Goal: Task Accomplishment & Management: Complete application form

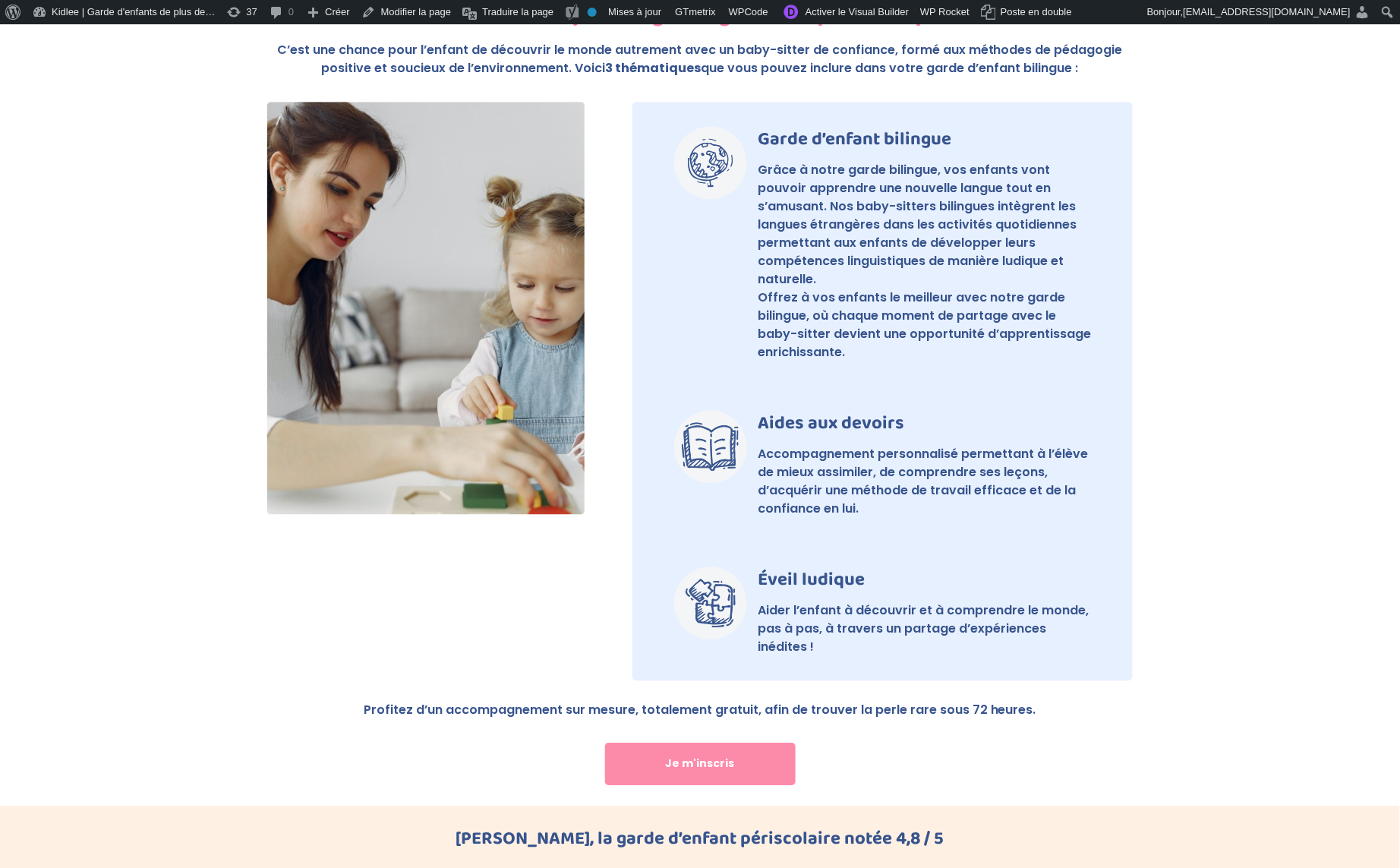
scroll to position [1041, 0]
click at [690, 743] on link "Je m'inscris" at bounding box center [701, 764] width 191 height 42
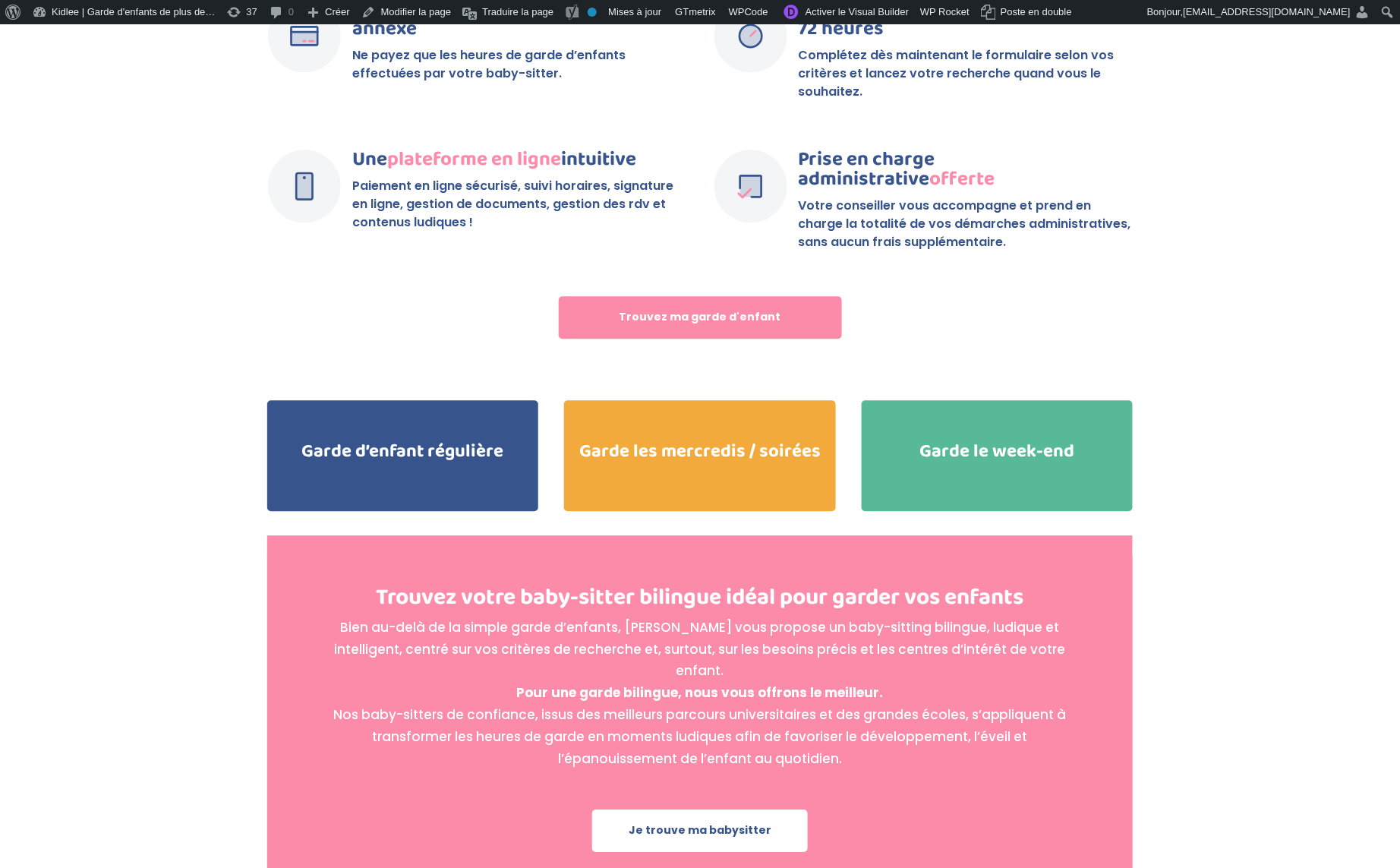
scroll to position [3162, 0]
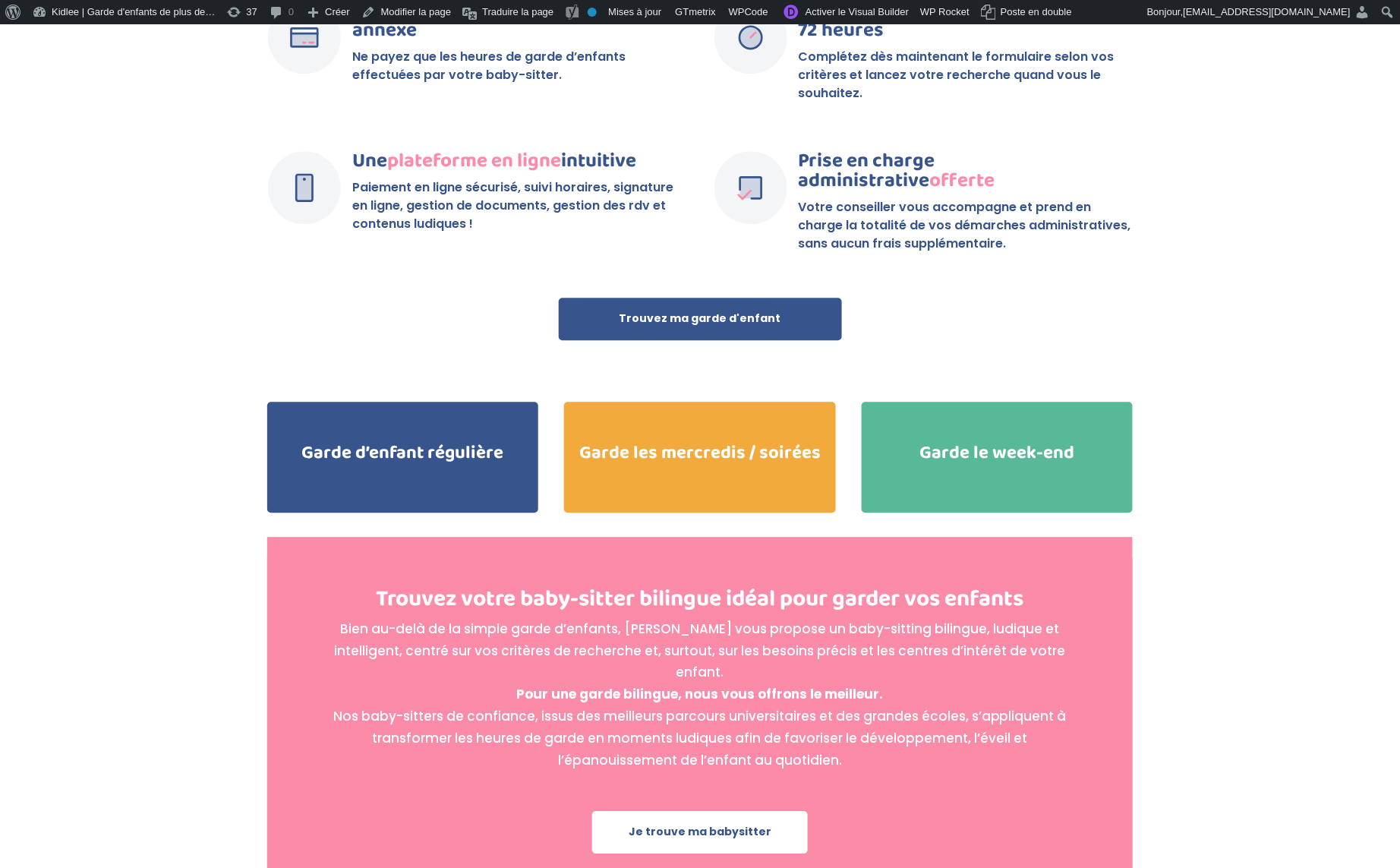
click at [725, 298] on link "Trouvez ma garde d'enfant" at bounding box center [701, 319] width 283 height 42
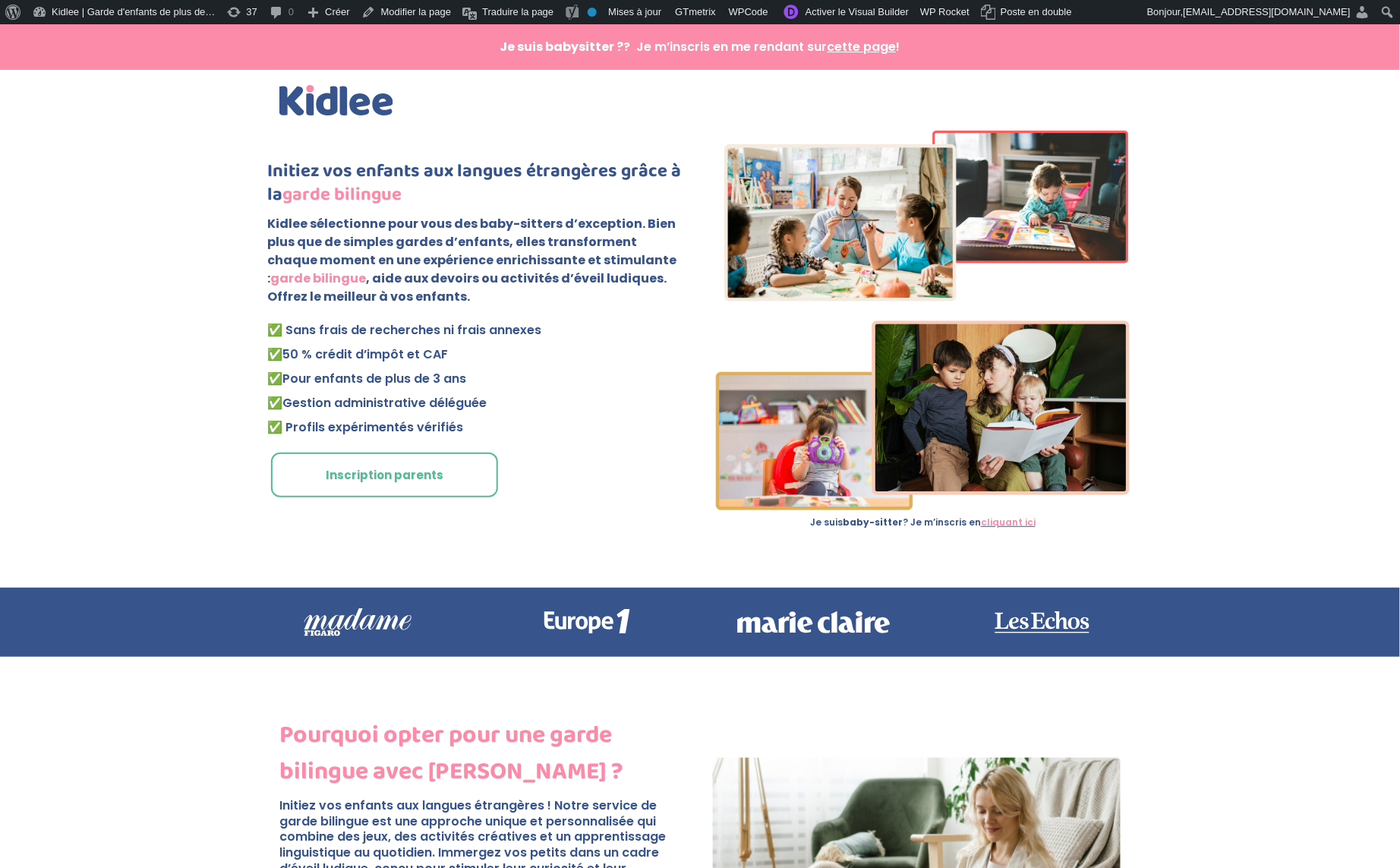
scroll to position [0, 0]
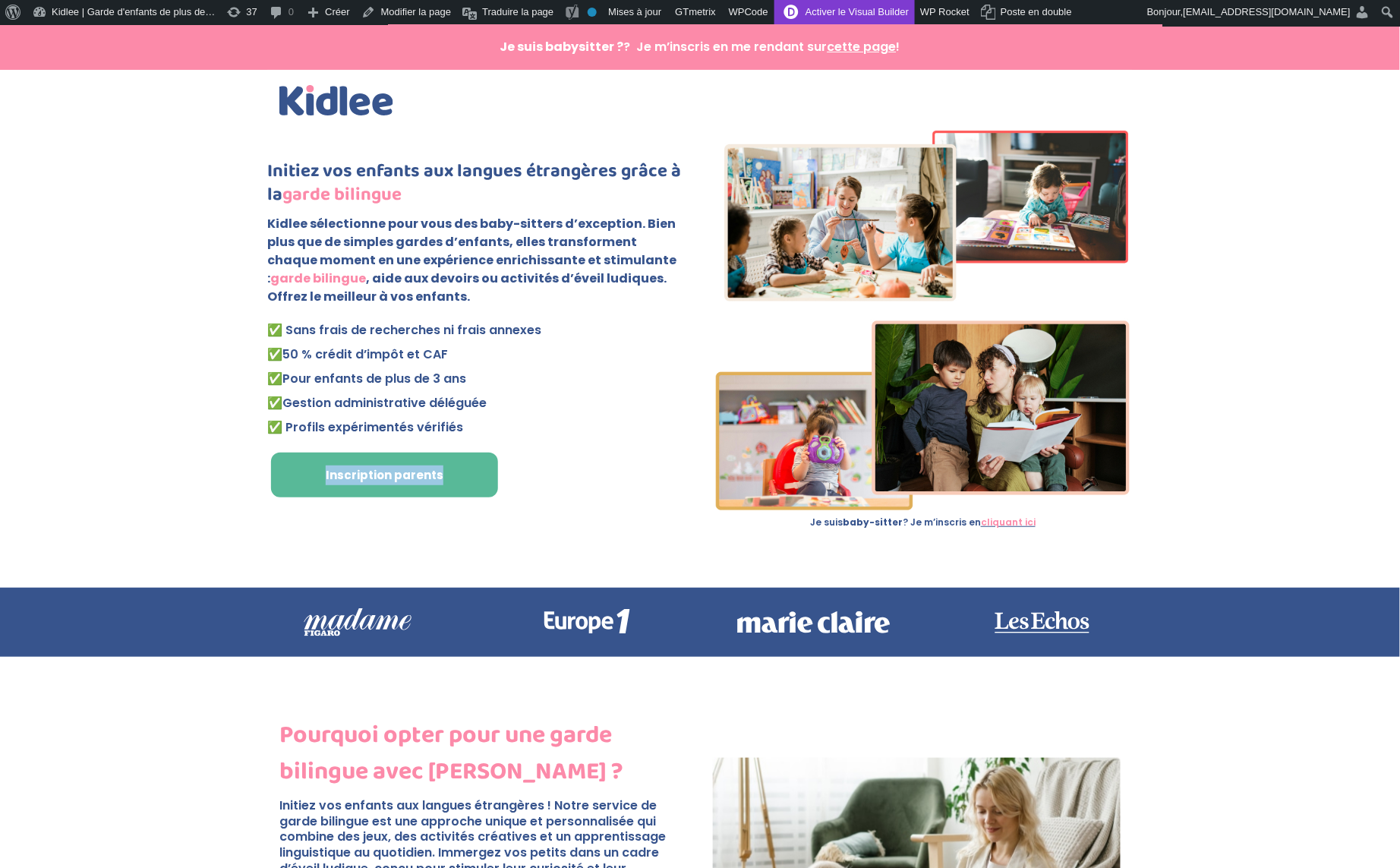
click at [902, 11] on link "Activer le Visual Builder" at bounding box center [845, 12] width 141 height 24
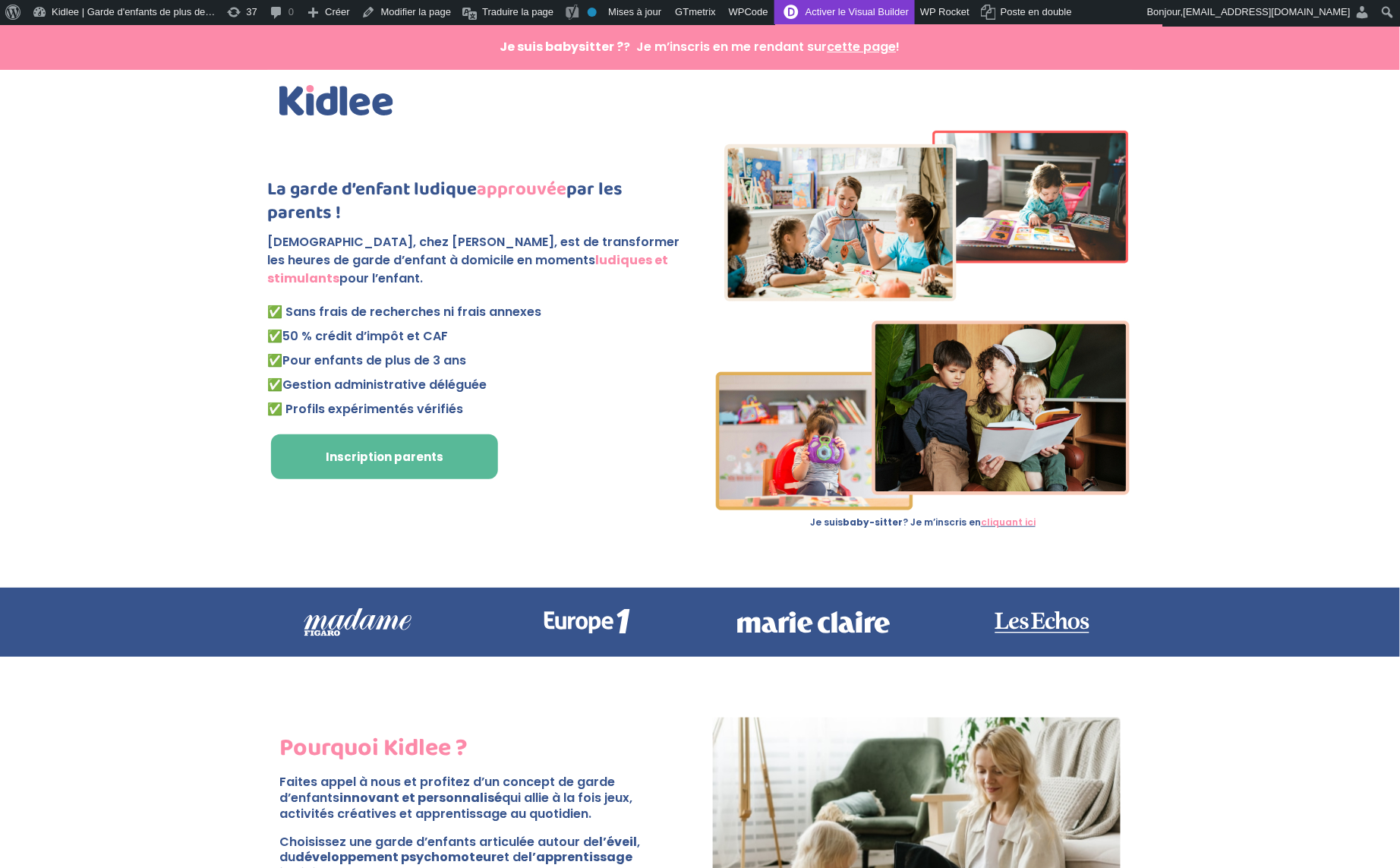
click at [863, 9] on link "Activer le Visual Builder" at bounding box center [845, 12] width 141 height 24
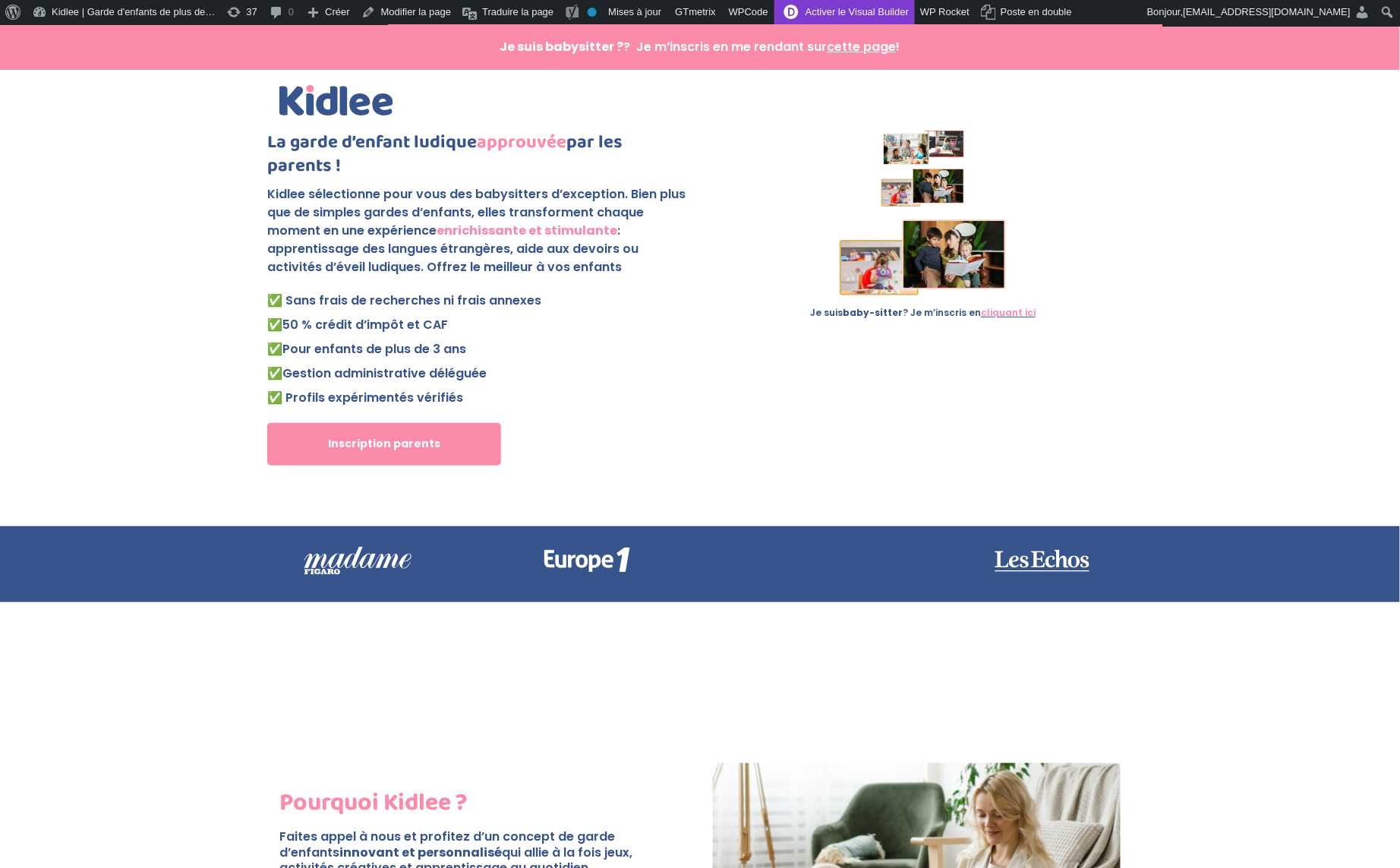
click at [883, 13] on link "Activer le Visual Builder" at bounding box center [845, 12] width 141 height 24
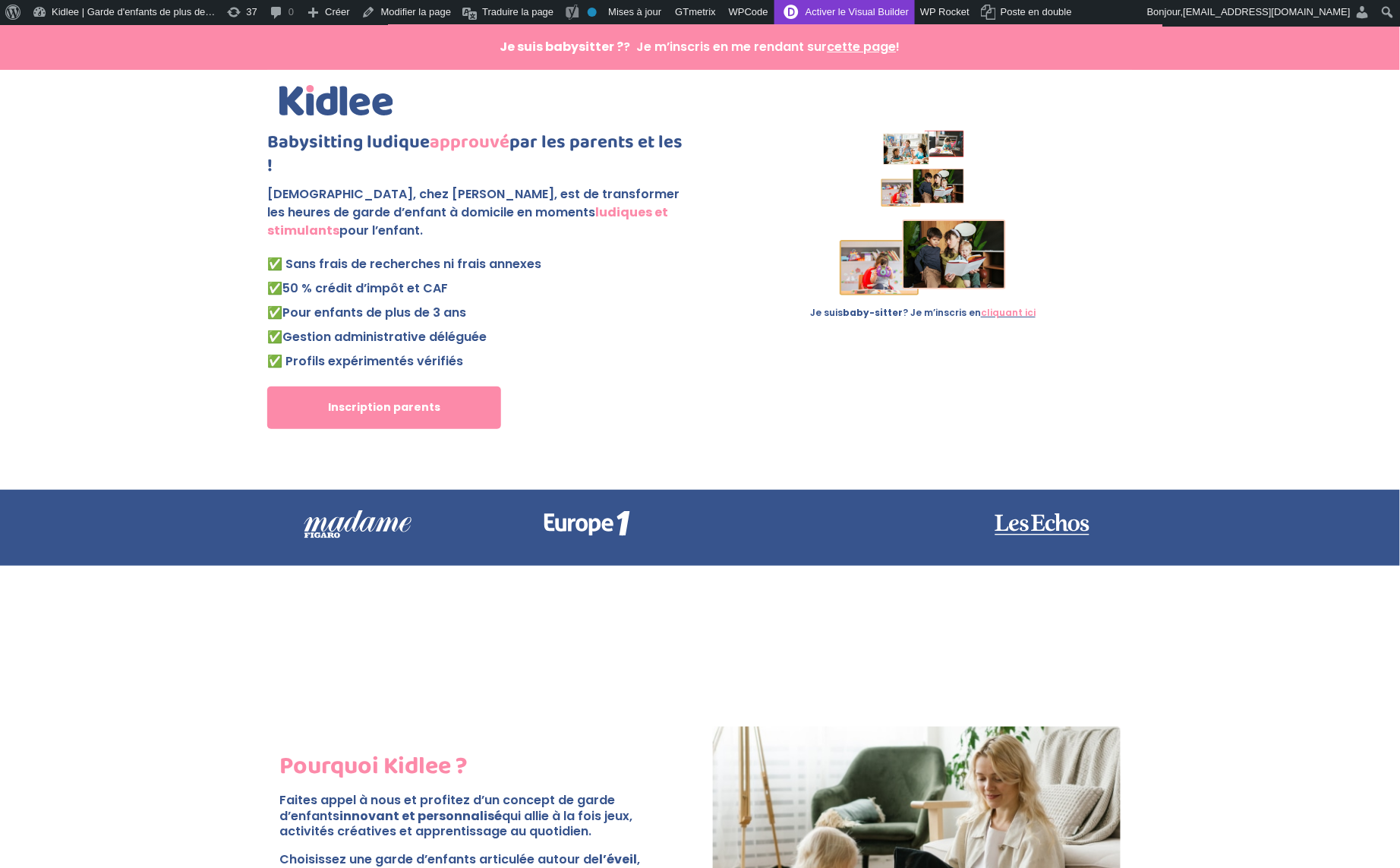
click at [885, 13] on link "Activer le Visual Builder" at bounding box center [845, 12] width 141 height 24
click at [892, 11] on link "Activer le Visual Builder" at bounding box center [845, 12] width 141 height 24
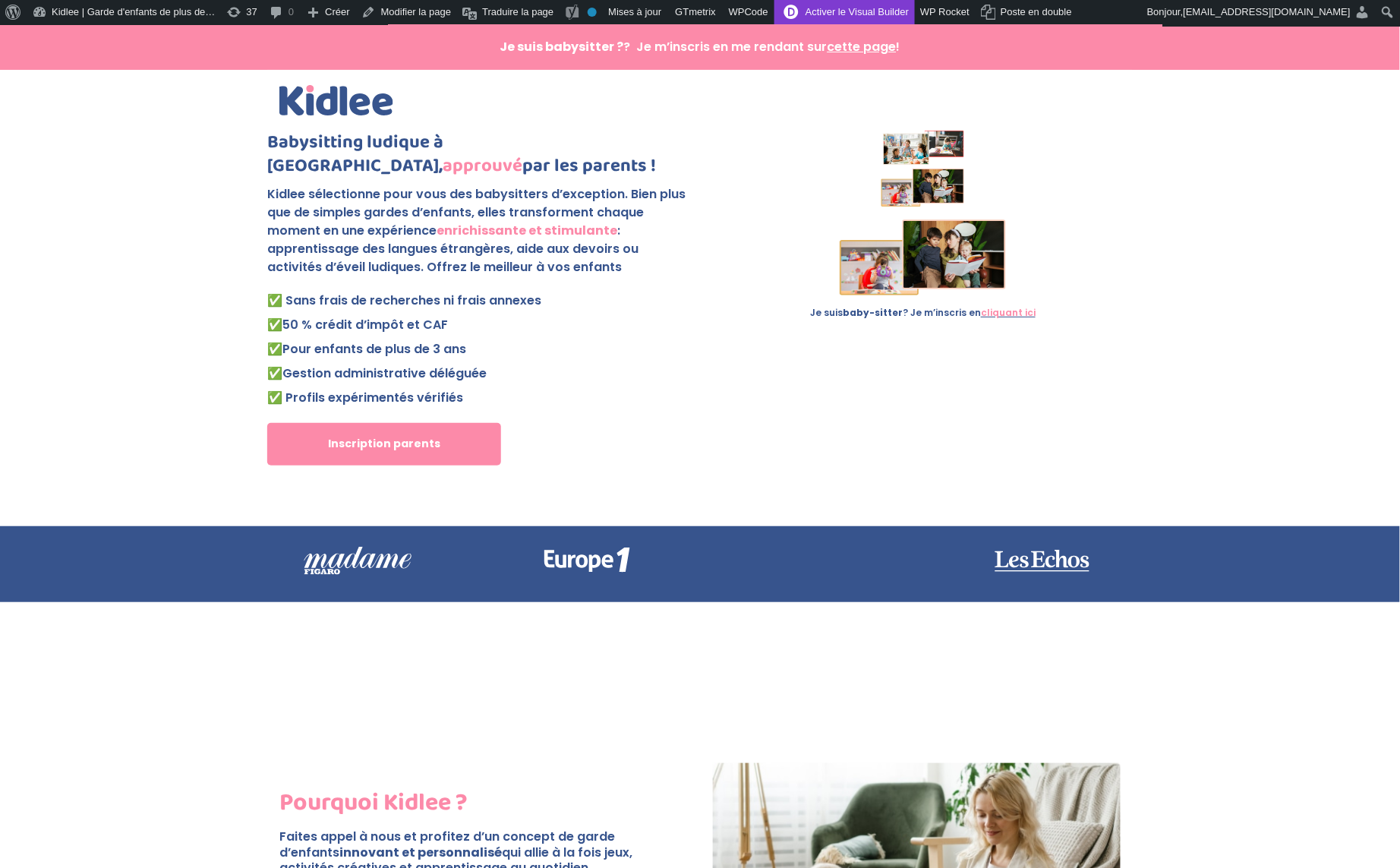
click at [869, 13] on link "Activer le Visual Builder" at bounding box center [845, 12] width 141 height 24
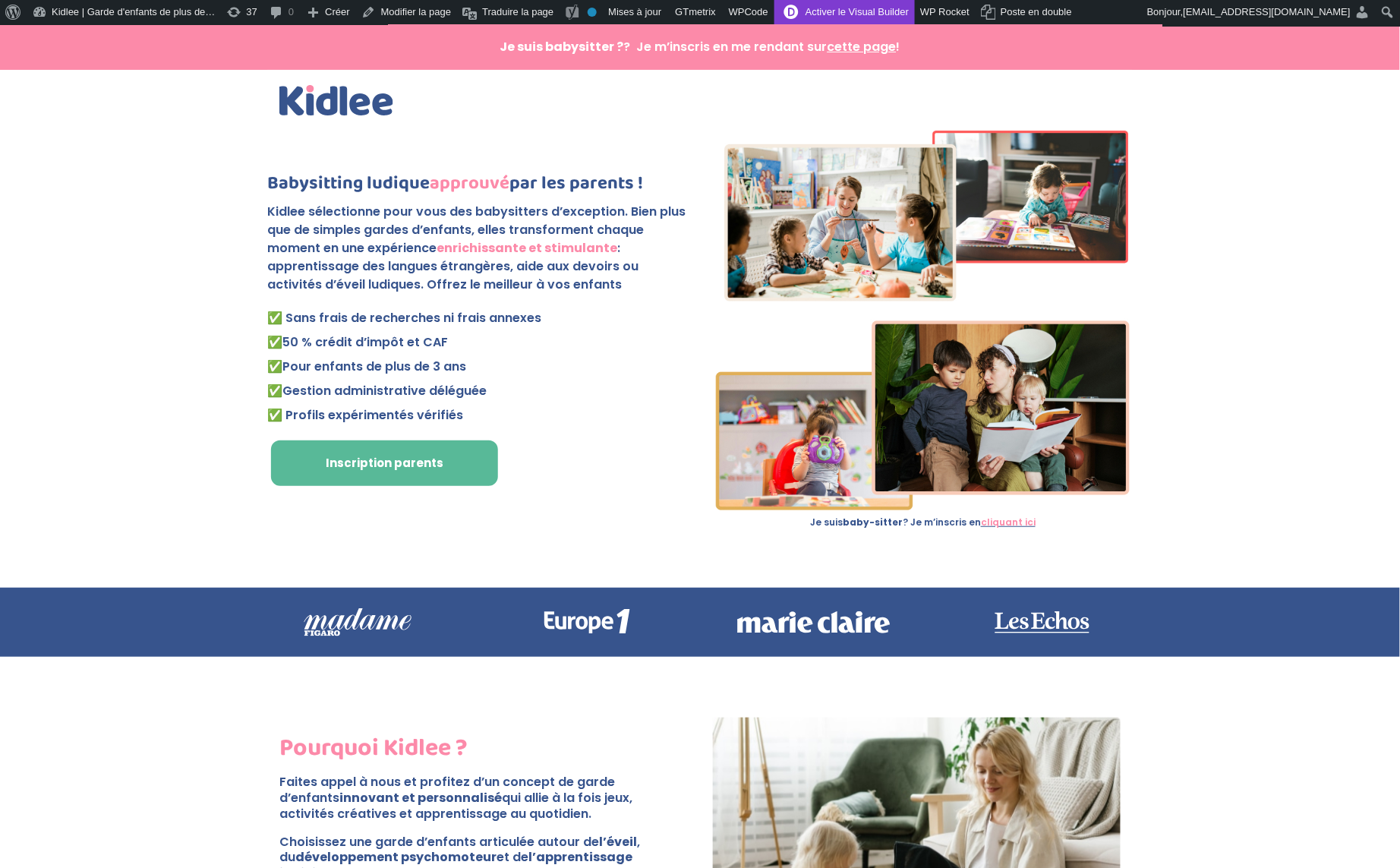
click at [910, 9] on link "Activer le Visual Builder" at bounding box center [845, 12] width 141 height 24
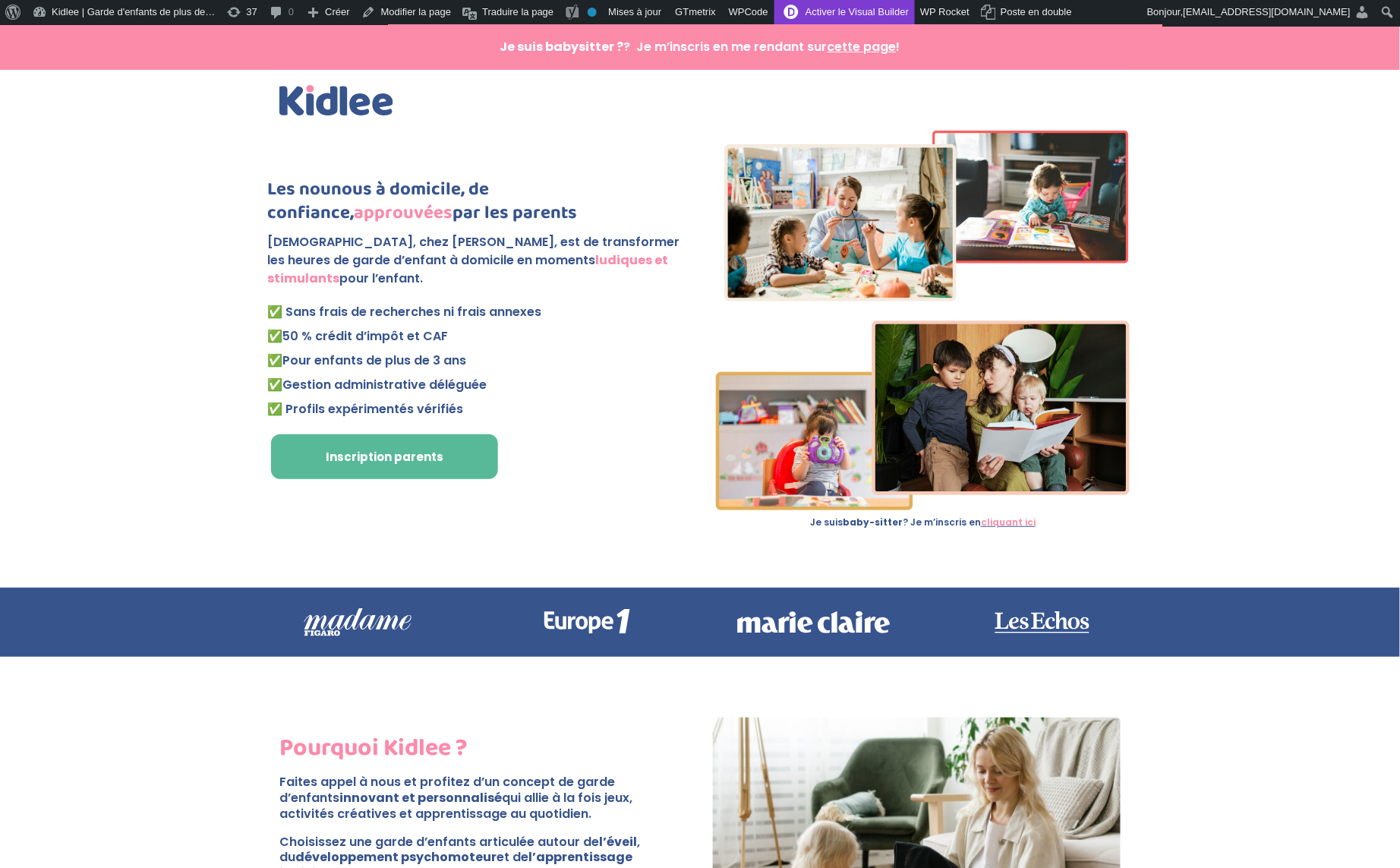
click at [902, 6] on link "Activer le Visual Builder" at bounding box center [845, 12] width 141 height 24
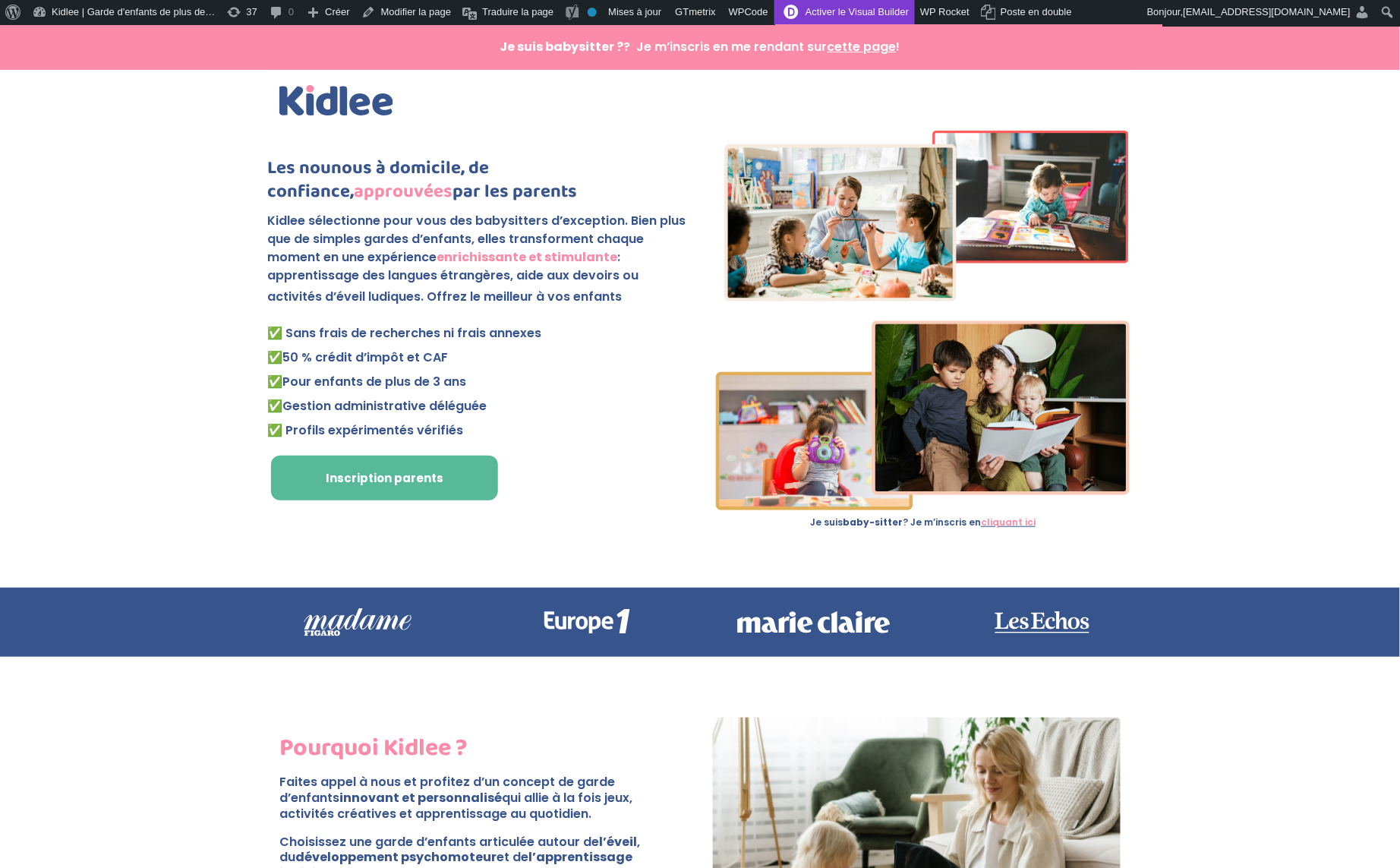
click at [910, 14] on link "Activer le Visual Builder" at bounding box center [845, 12] width 141 height 24
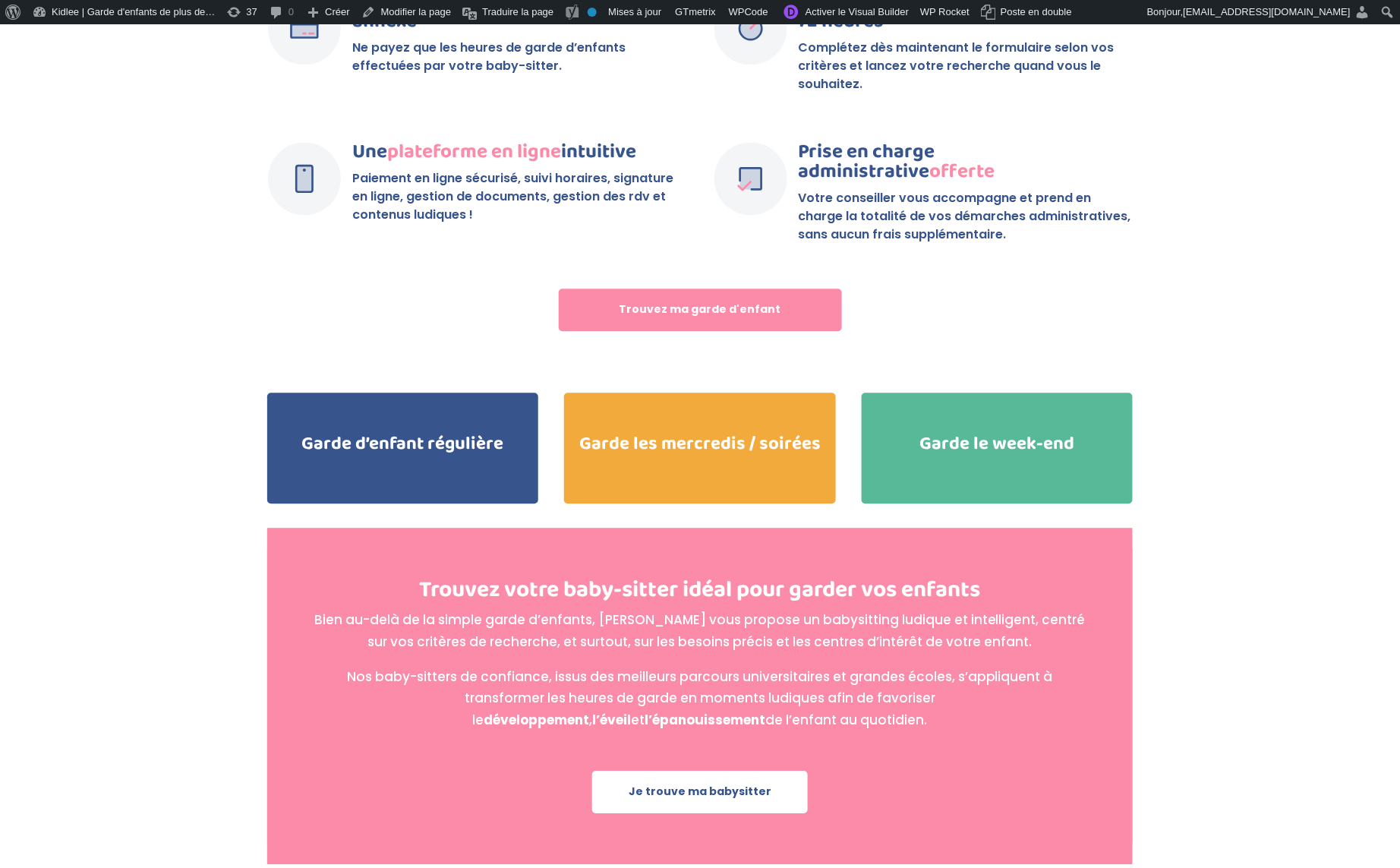
scroll to position [3021, 0]
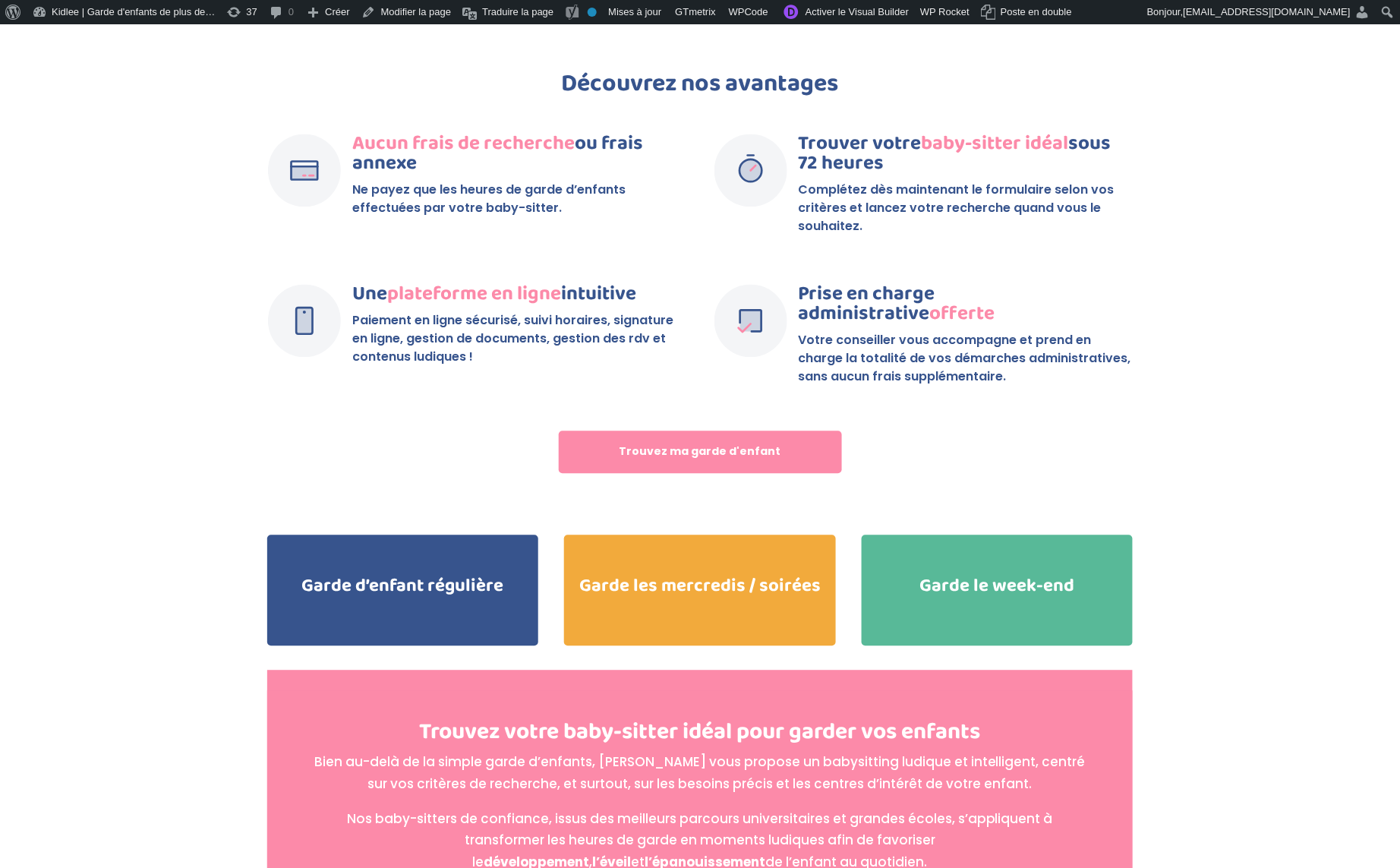
scroll to position [2980, 0]
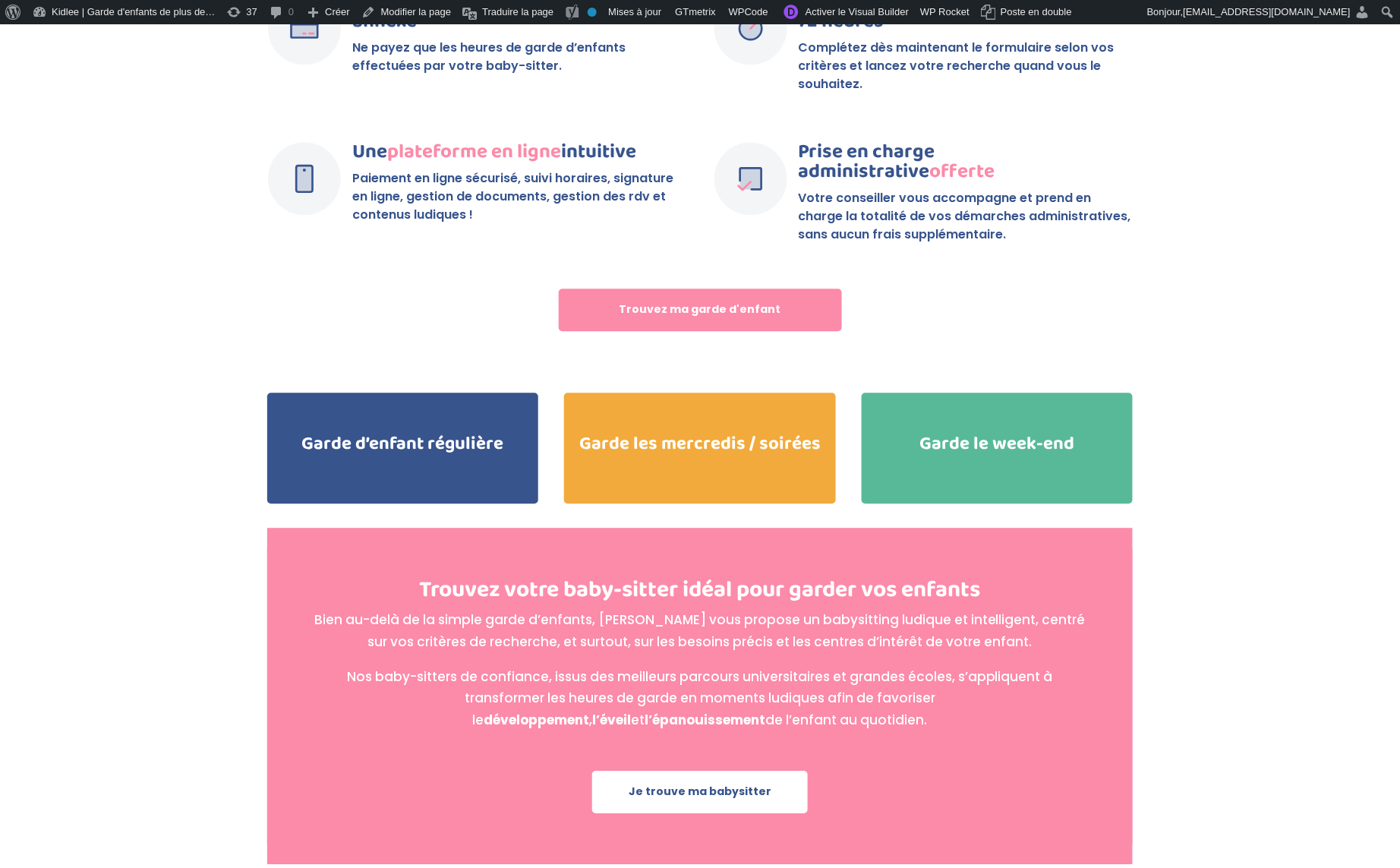
scroll to position [3021, 0]
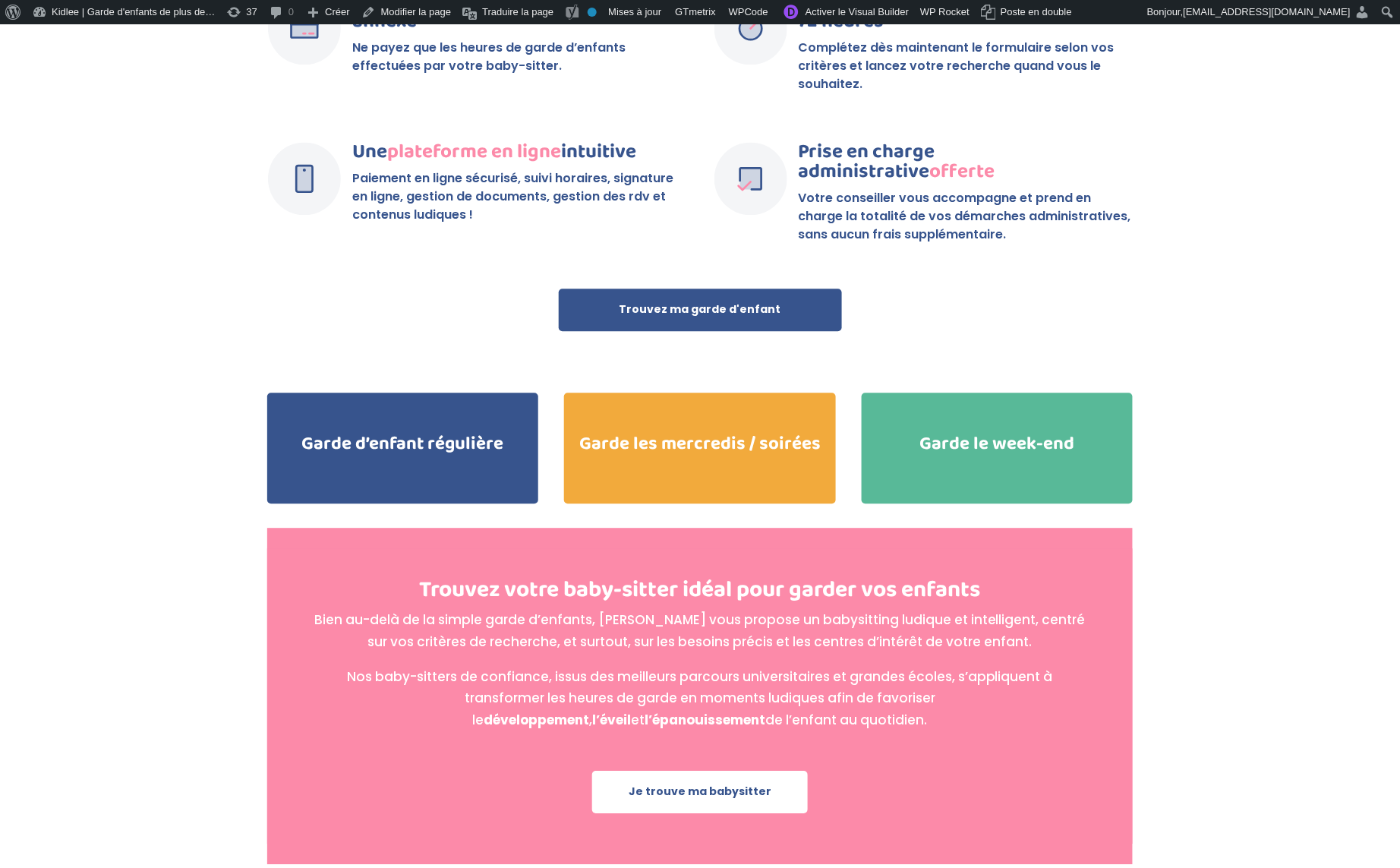
scroll to position [3021, 0]
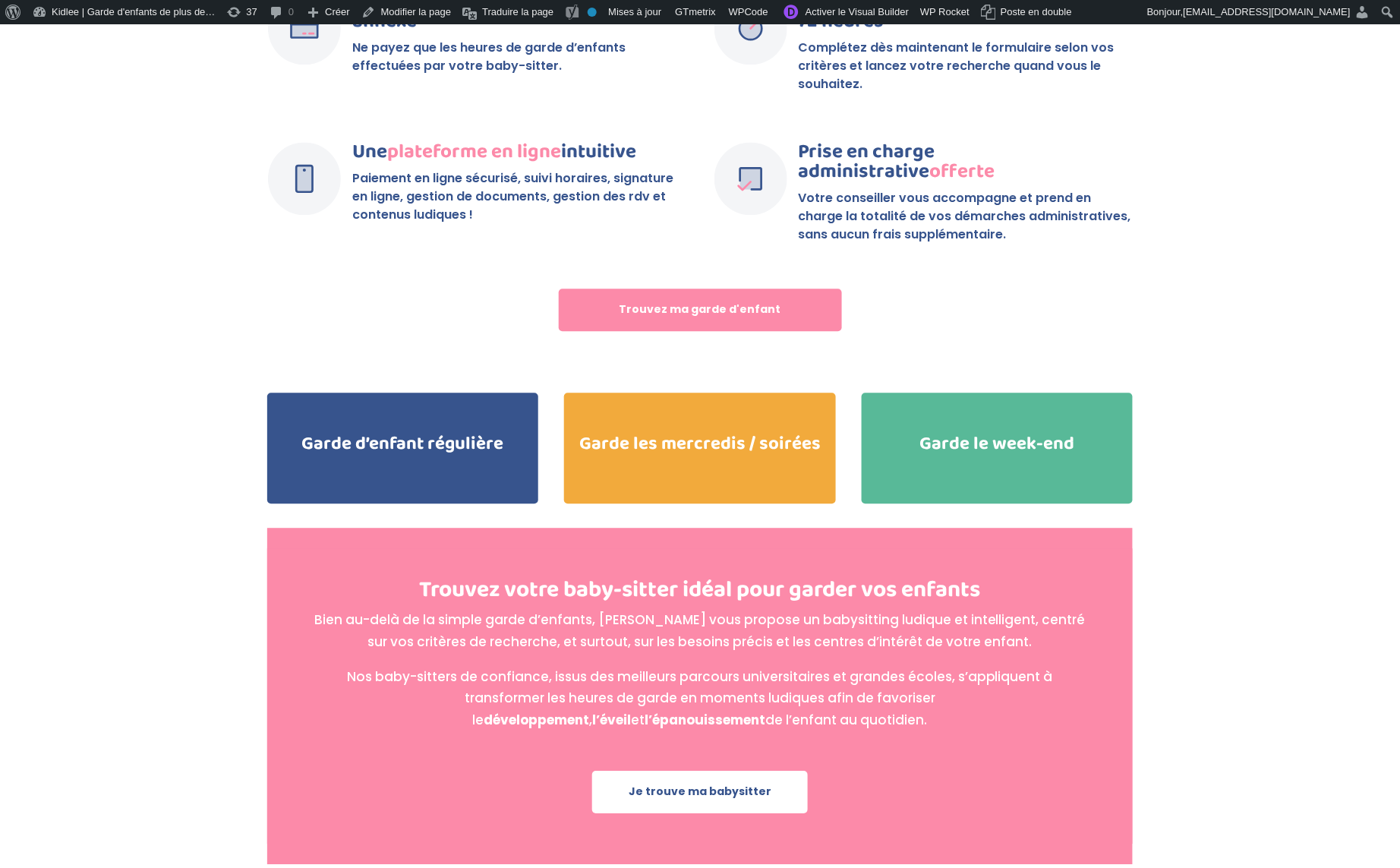
scroll to position [3021, 0]
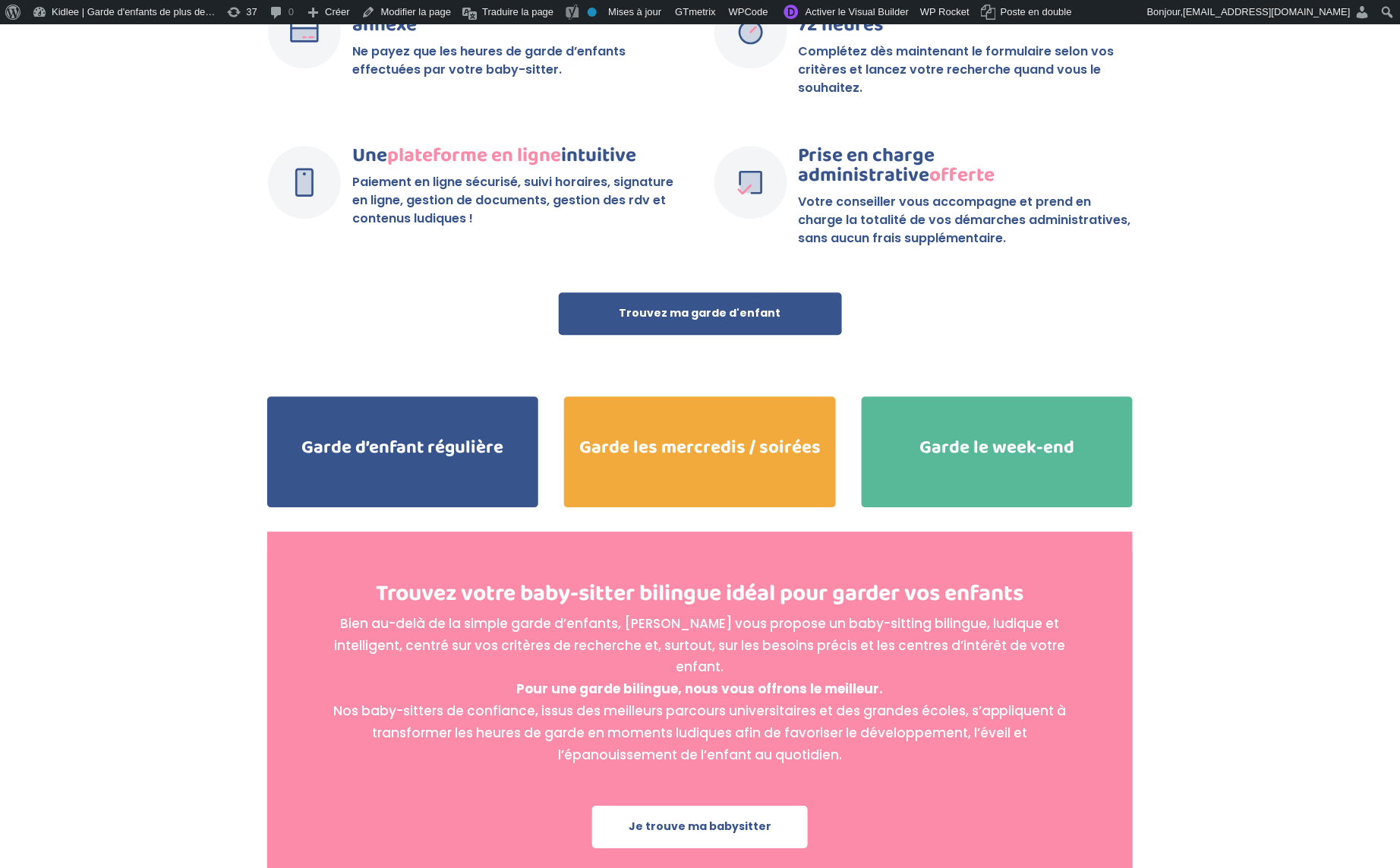
scroll to position [3224, 0]
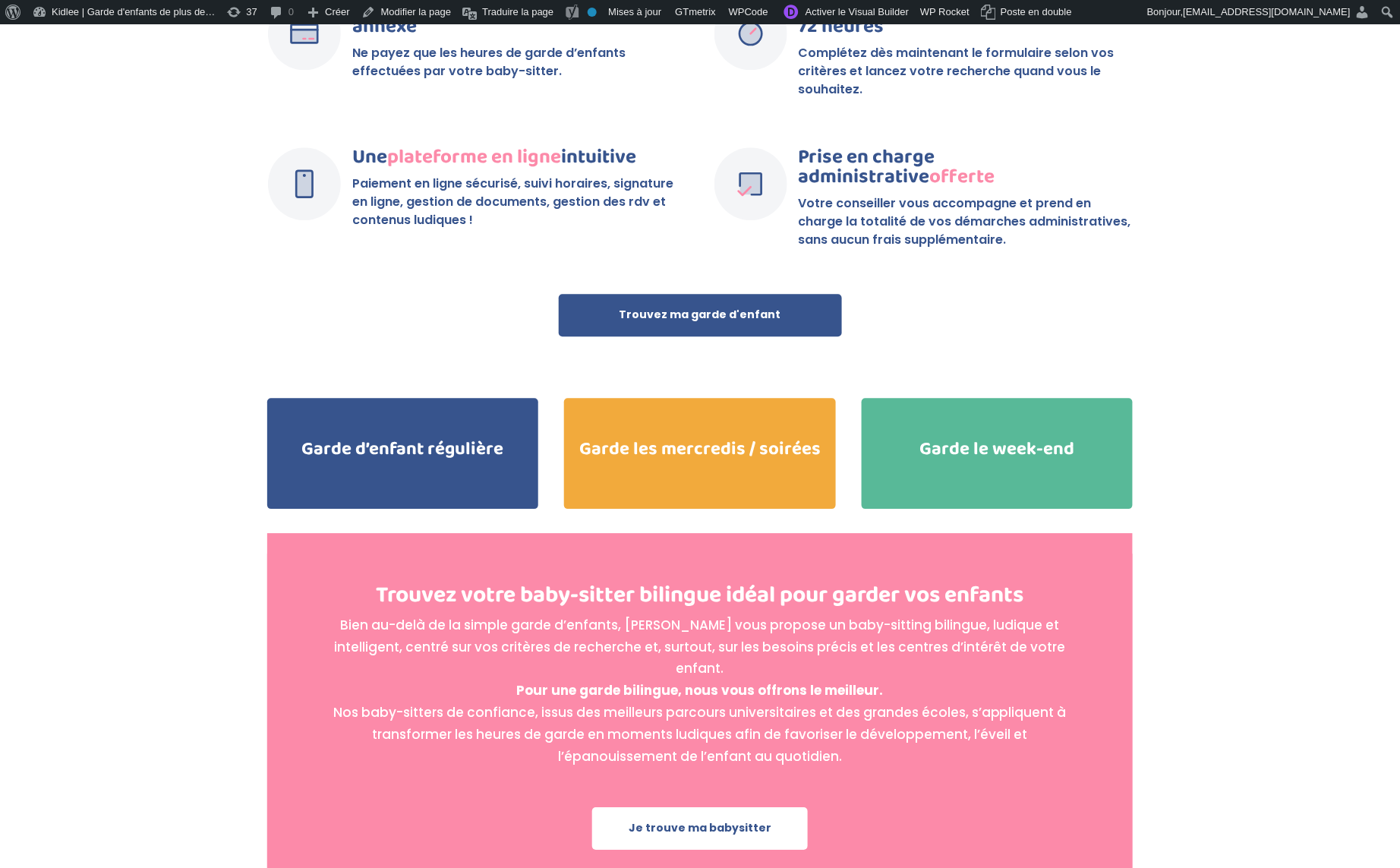
click at [728, 294] on link "Trouvez ma garde d'enfant" at bounding box center [701, 315] width 283 height 42
